Goal: Task Accomplishment & Management: Manage account settings

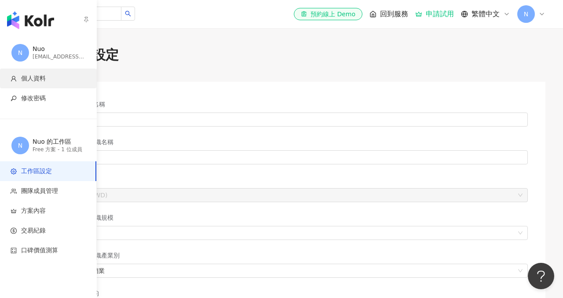
click at [41, 77] on span "個人資料" at bounding box center [33, 78] width 25 height 9
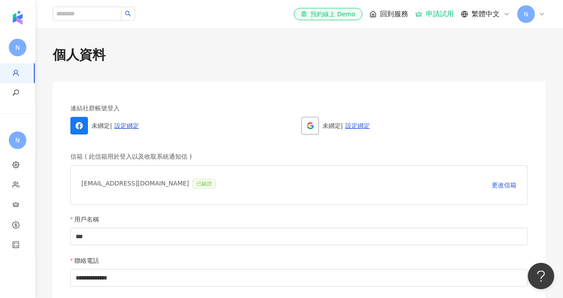
click at [542, 17] on icon at bounding box center [542, 14] width 7 height 7
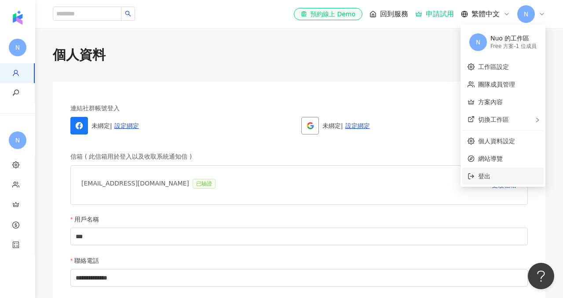
click at [497, 171] on li "登出" at bounding box center [503, 177] width 81 height 18
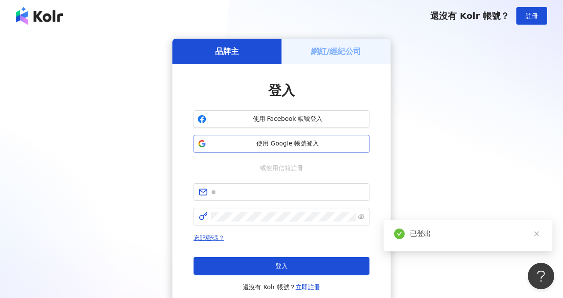
click at [297, 152] on button "使用 Google 帳號登入" at bounding box center [282, 144] width 176 height 18
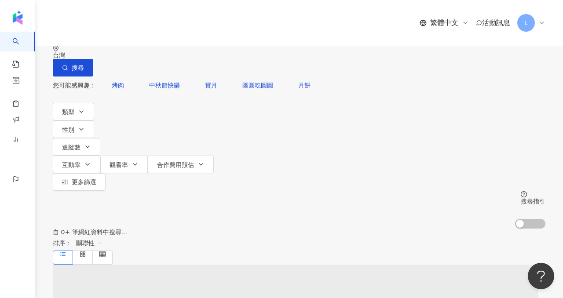
click at [528, 16] on span "L" at bounding box center [527, 23] width 18 height 18
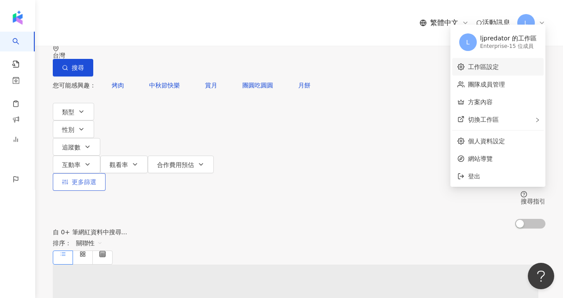
click at [490, 83] on link "團隊成員管理" at bounding box center [486, 84] width 37 height 7
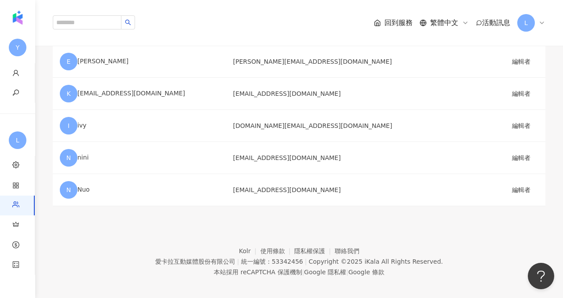
scroll to position [423, 0]
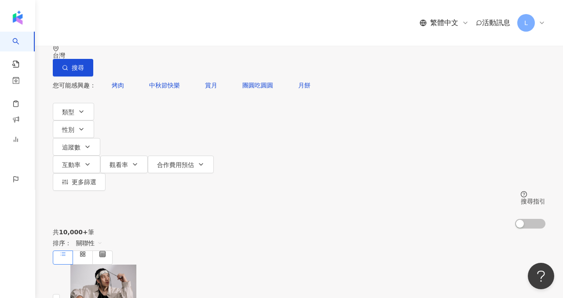
click at [530, 14] on span "L" at bounding box center [527, 23] width 18 height 18
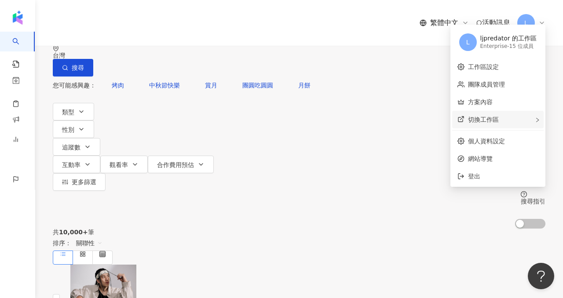
click at [495, 123] on div "切換工作區" at bounding box center [499, 120] width 92 height 18
click at [481, 174] on span "登出" at bounding box center [474, 176] width 12 height 7
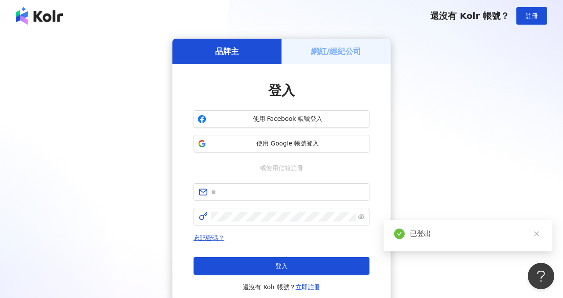
drag, startPoint x: 528, startPoint y: 16, endPoint x: 443, endPoint y: 117, distance: 132.2
click at [443, 117] on div "還沒有 Kolr 帳號？ 註冊 品牌主 網紅/經紀公司 登入 使用 Facebook 帳號登入 使用 Google 帳號登入 或使用信箱註冊 忘記密碼？ 登入…" at bounding box center [281, 188] width 563 height 376
click at [331, 144] on span "使用 Google 帳號登入" at bounding box center [288, 144] width 156 height 9
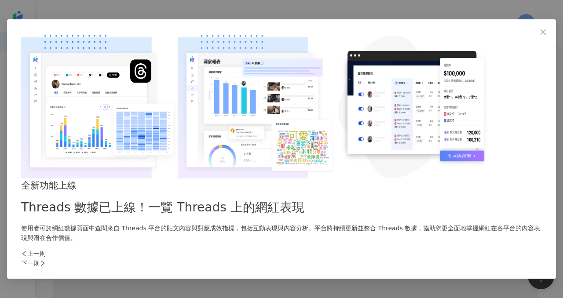
click at [433, 259] on div "下一則" at bounding box center [281, 264] width 521 height 10
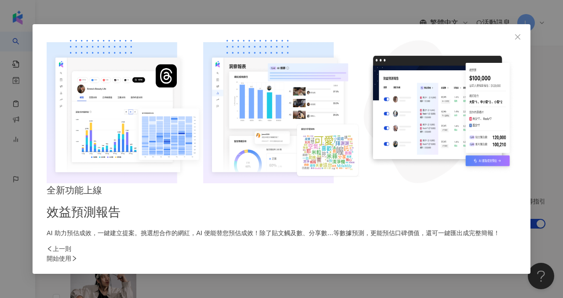
click at [426, 244] on div "上一則 開始使用" at bounding box center [282, 253] width 470 height 19
click at [515, 41] on icon "close" at bounding box center [518, 36] width 7 height 7
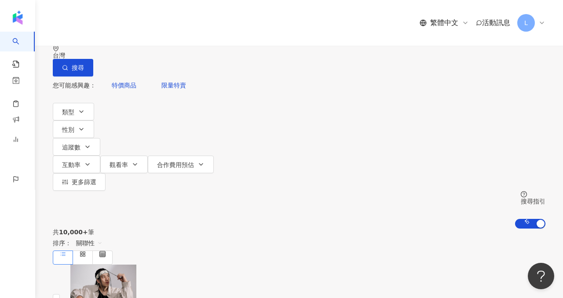
click at [383, 229] on div "共 10,000+ 筆 排序： 關聯性" at bounding box center [299, 247] width 493 height 36
click at [541, 23] on div "繁體中文 活動訊息 L" at bounding box center [299, 23] width 493 height 46
click at [541, 18] on div "L" at bounding box center [532, 23] width 28 height 18
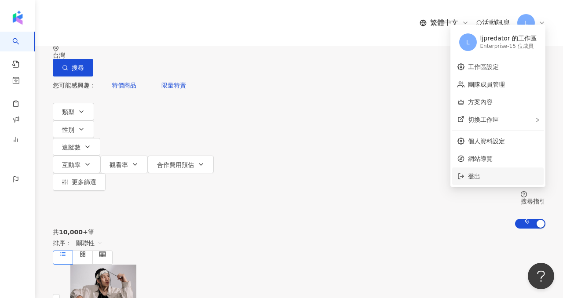
click at [489, 176] on span "登出" at bounding box center [503, 177] width 70 height 10
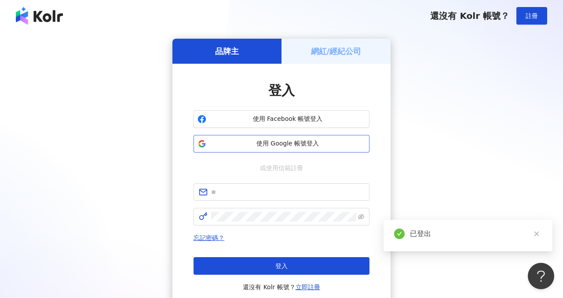
click at [328, 147] on span "使用 Google 帳號登入" at bounding box center [288, 144] width 156 height 9
